Goal: Check status: Check status

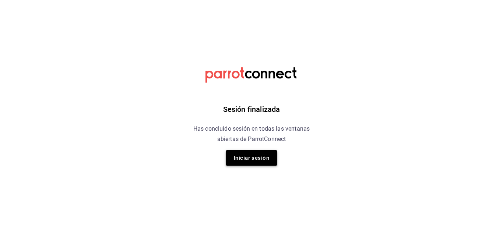
click at [251, 165] on button "Iniciar sesión" at bounding box center [252, 157] width 52 height 15
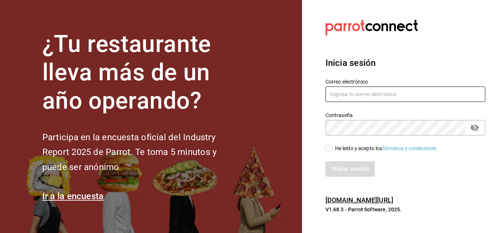
click at [345, 97] on input "text" at bounding box center [406, 94] width 160 height 15
type input "[EMAIL_ADDRESS][DOMAIN_NAME]"
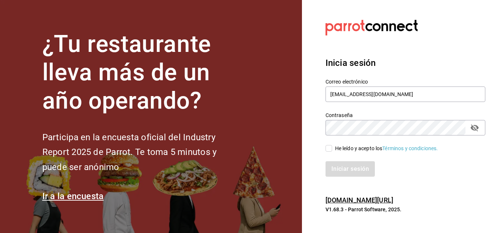
click at [335, 151] on div "He leído y acepto los Términos y condiciones." at bounding box center [386, 149] width 103 height 8
click at [332, 151] on input "He leído y acepto los Términos y condiciones." at bounding box center [329, 148] width 7 height 7
checkbox input "true"
click at [353, 169] on button "Iniciar sesión" at bounding box center [351, 168] width 50 height 15
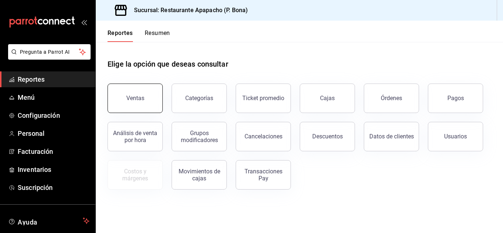
click at [148, 105] on button "Ventas" at bounding box center [135, 98] width 55 height 29
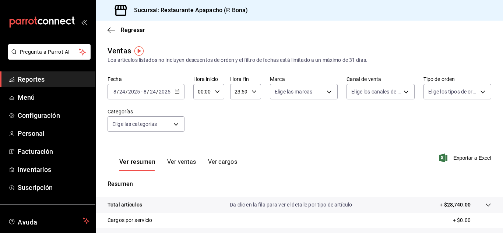
click at [177, 91] on \(Stroke\) "button" at bounding box center [177, 91] width 4 height 0
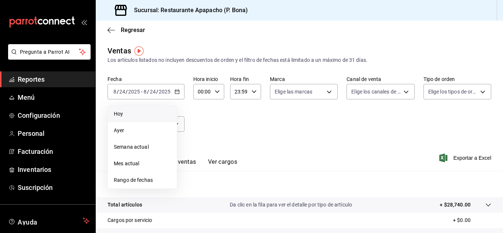
click at [123, 114] on span "Hoy" at bounding box center [142, 114] width 57 height 8
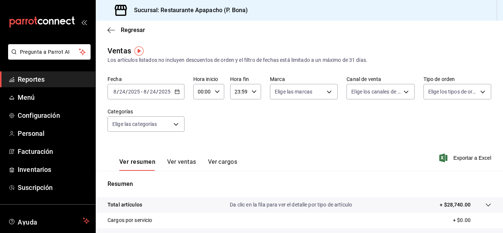
click at [176, 91] on \(Stroke\) "button" at bounding box center [177, 91] width 4 height 0
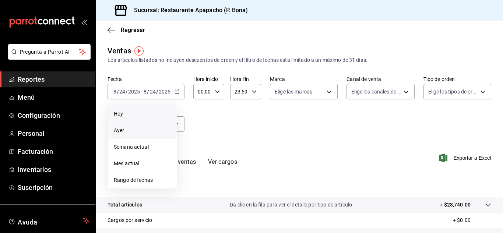
click at [126, 129] on span "Ayer" at bounding box center [142, 131] width 57 height 8
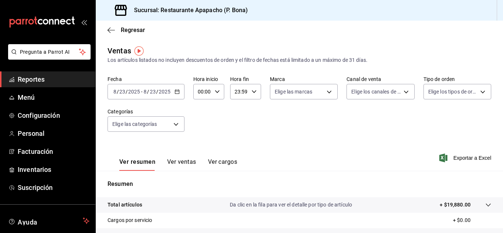
scroll to position [62, 0]
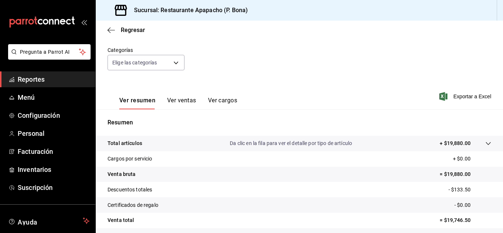
click at [147, 100] on button "Ver resumen" at bounding box center [137, 103] width 36 height 13
click at [107, 31] on div "Regresar" at bounding box center [299, 30] width 407 height 19
click at [109, 30] on icon "button" at bounding box center [111, 30] width 7 height 0
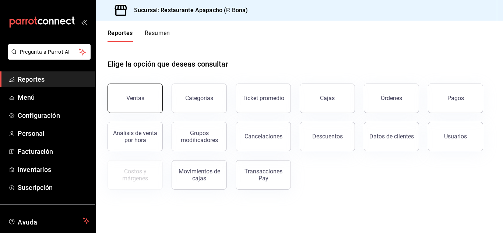
click at [140, 108] on button "Ventas" at bounding box center [135, 98] width 55 height 29
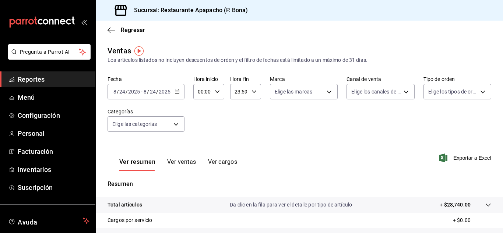
click at [177, 92] on icon "button" at bounding box center [177, 91] width 5 height 5
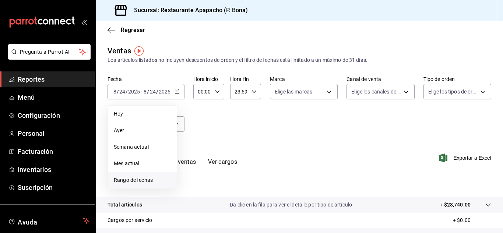
click at [130, 181] on span "Rango de fechas" at bounding box center [142, 180] width 57 height 8
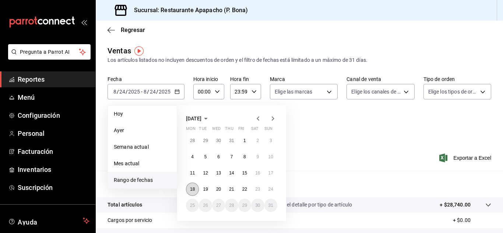
click at [193, 191] on abbr "18" at bounding box center [192, 189] width 5 height 5
click at [271, 190] on abbr "24" at bounding box center [271, 189] width 5 height 5
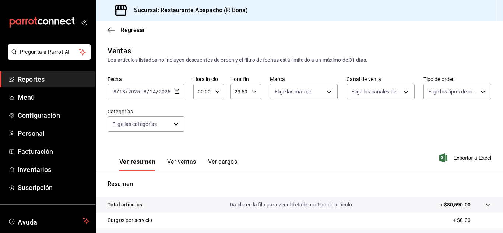
scroll to position [62, 0]
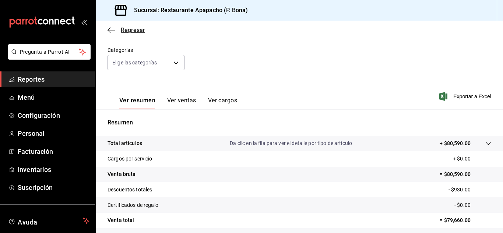
click at [115, 29] on icon "button" at bounding box center [111, 30] width 7 height 7
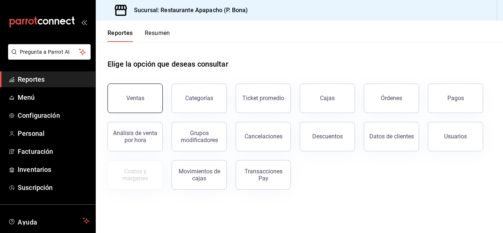
click at [137, 91] on button "Ventas" at bounding box center [135, 98] width 55 height 29
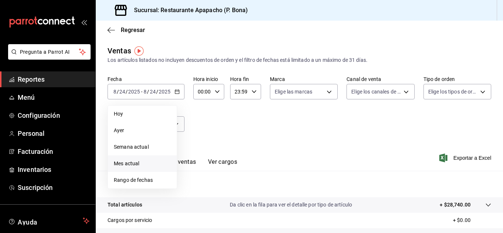
click at [134, 163] on span "Mes actual" at bounding box center [142, 164] width 57 height 8
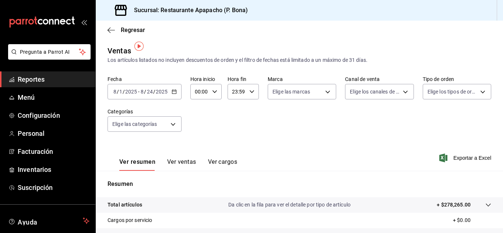
scroll to position [62, 0]
